Goal: Task Accomplishment & Management: Use online tool/utility

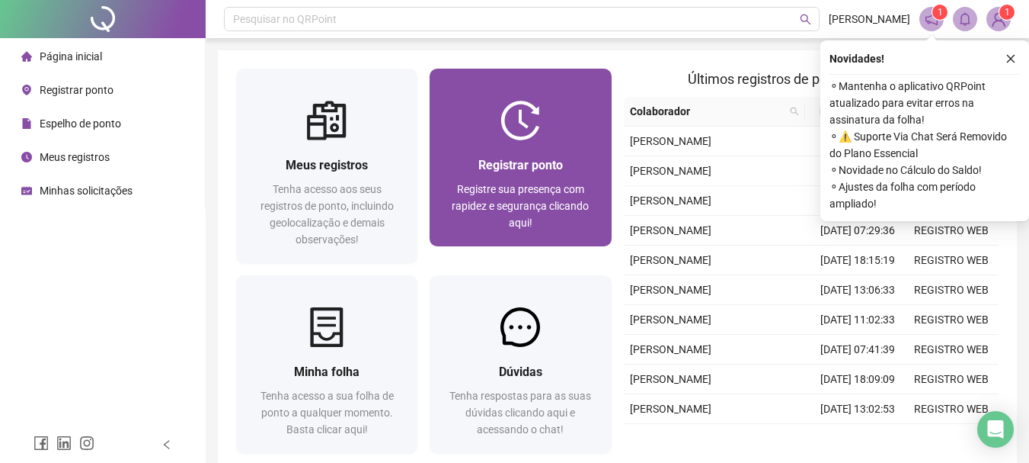
click at [479, 219] on div "Registre sua presença com rapidez e segurança clicando aqui!" at bounding box center [520, 206] width 145 height 50
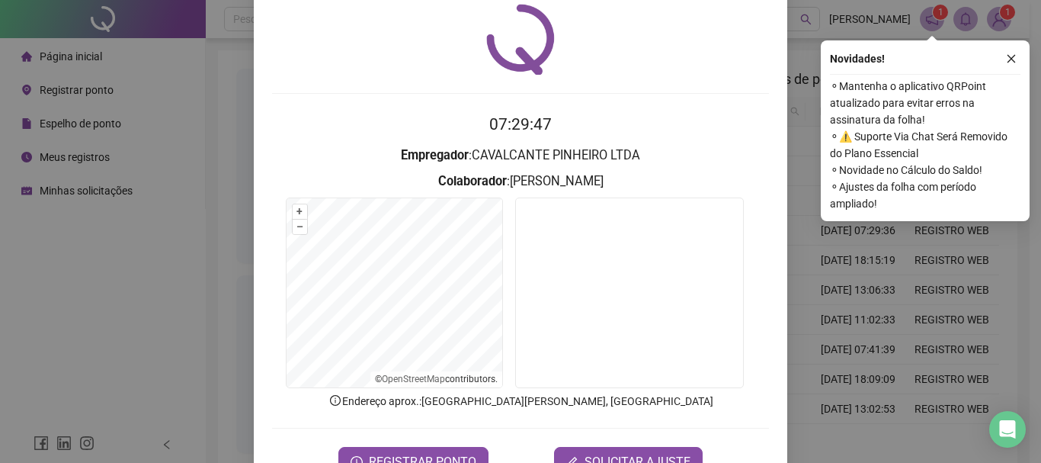
scroll to position [99, 0]
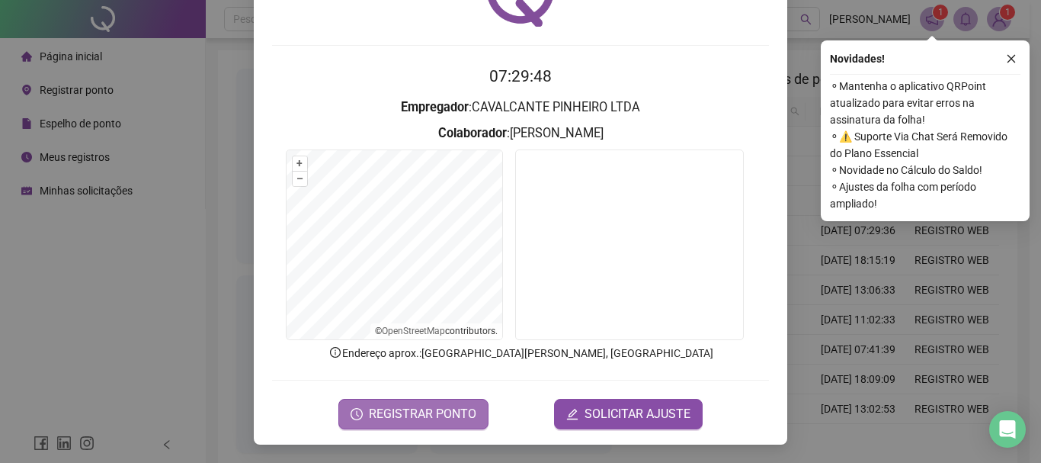
click at [426, 413] on span "REGISTRAR PONTO" at bounding box center [422, 414] width 107 height 18
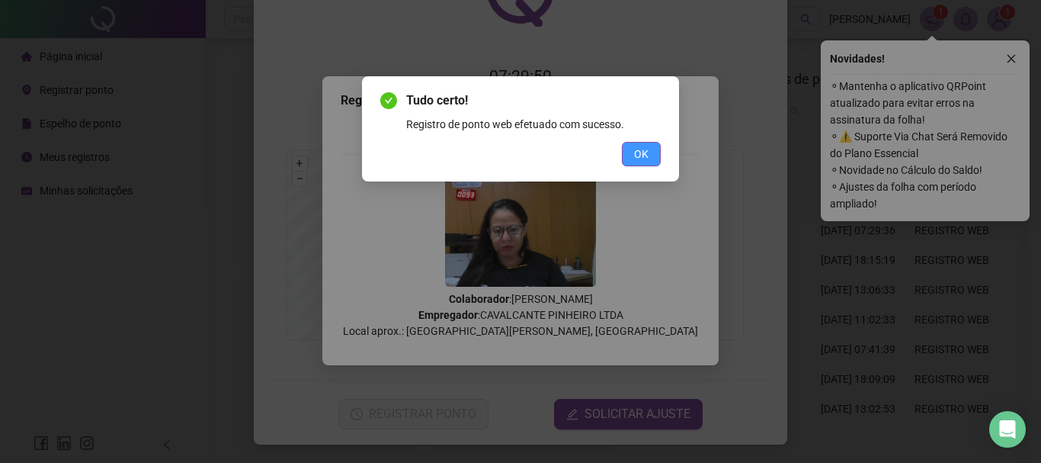
click at [639, 157] on span "OK" at bounding box center [641, 154] width 14 height 17
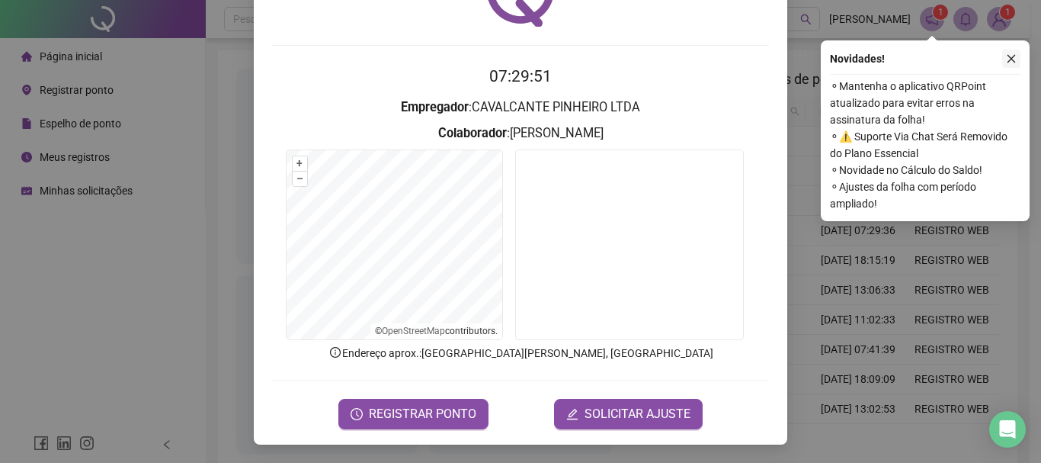
click at [1007, 55] on icon "close" at bounding box center [1011, 58] width 11 height 11
